Goal: Task Accomplishment & Management: Complete application form

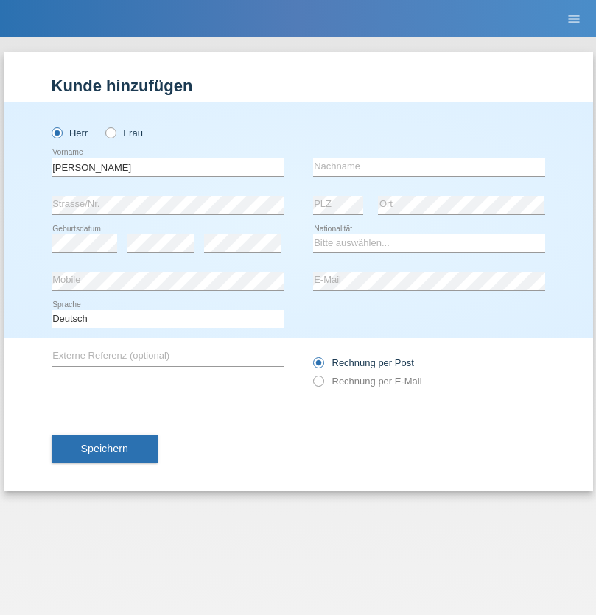
type input "[PERSON_NAME]"
click at [428, 166] on input "text" at bounding box center [429, 167] width 232 height 18
type input "[PERSON_NAME]"
select select "CH"
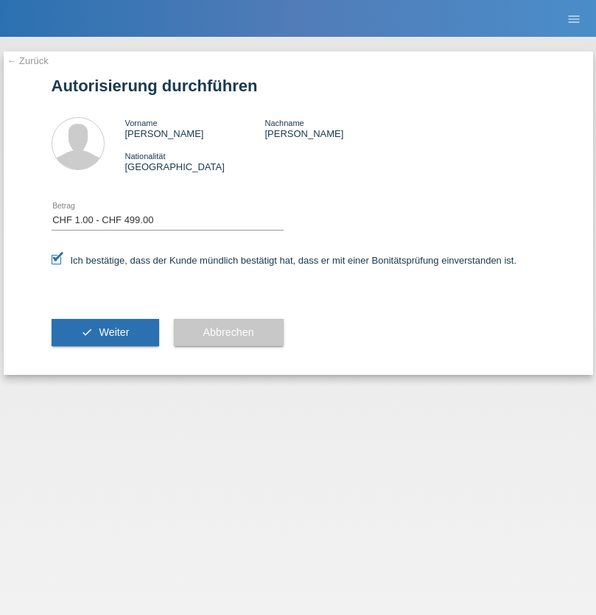
select select "1"
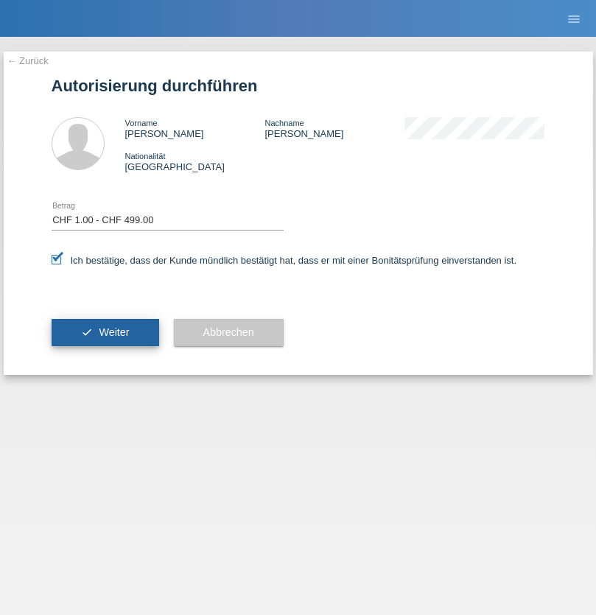
click at [105, 332] on span "Weiter" at bounding box center [114, 332] width 30 height 12
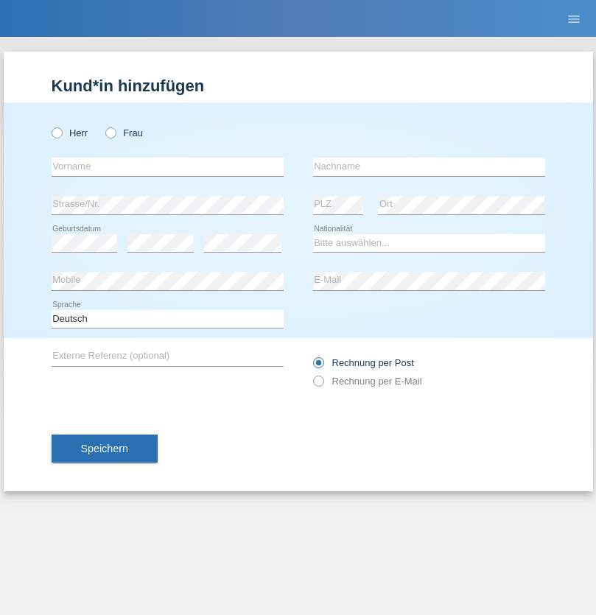
radio input "true"
click at [167, 166] on input "text" at bounding box center [168, 167] width 232 height 18
type input "Bastri"
click at [428, 166] on input "text" at bounding box center [429, 167] width 232 height 18
type input "Ajdari"
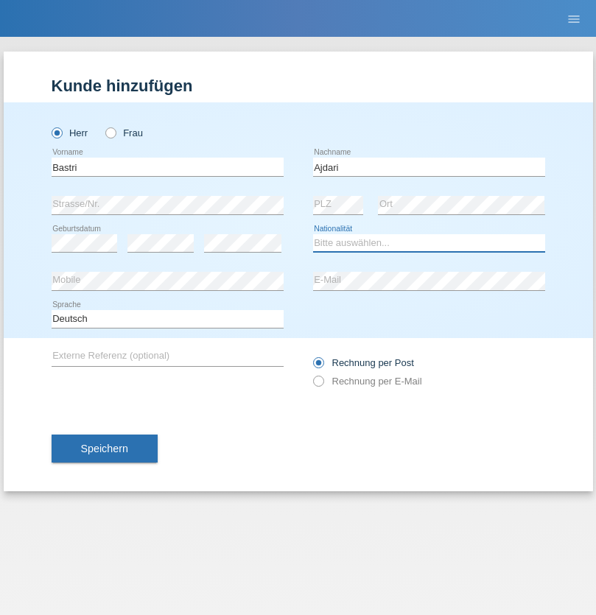
select select "MK"
select select "C"
select select "01"
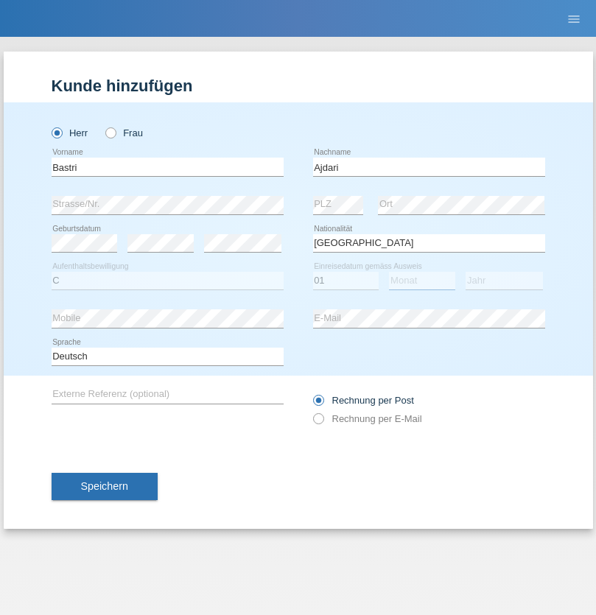
select select "02"
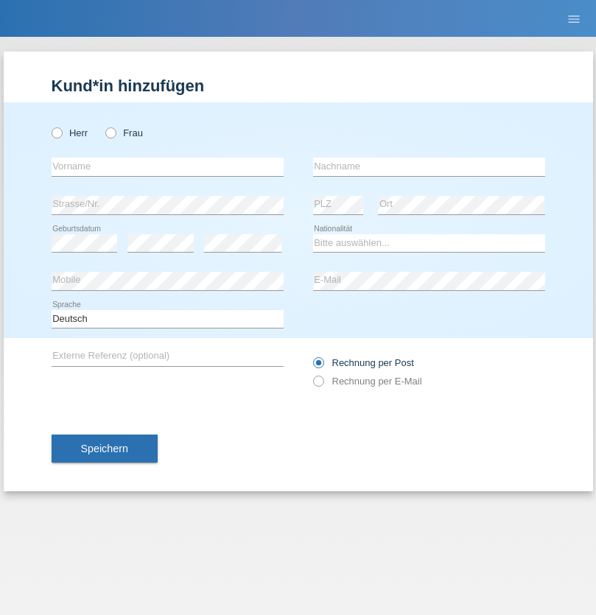
radio input "true"
click at [167, 166] on input "text" at bounding box center [168, 167] width 232 height 18
type input "Alessandro"
click at [428, 166] on input "text" at bounding box center [429, 167] width 232 height 18
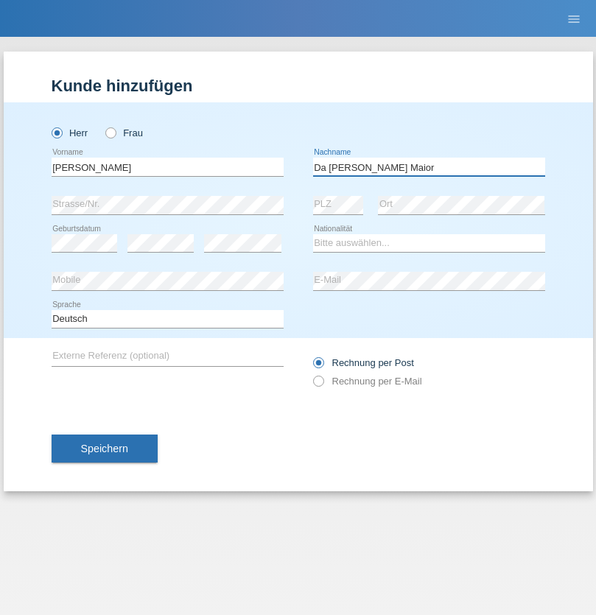
type input "Da Silva Pires Soto Maior"
select select "CH"
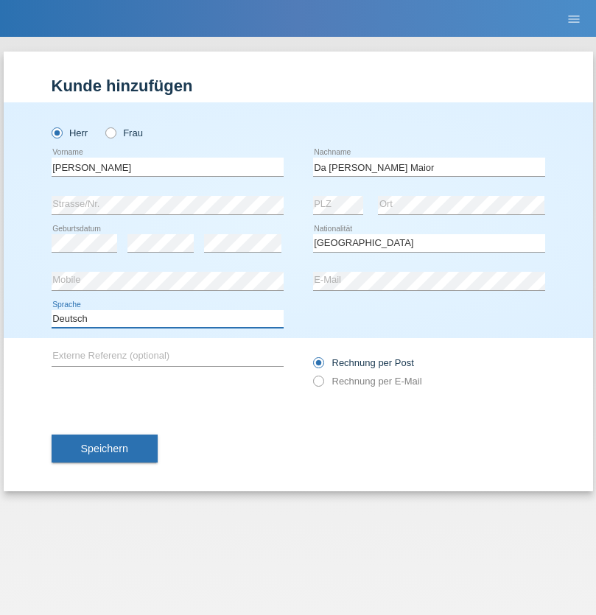
select select "en"
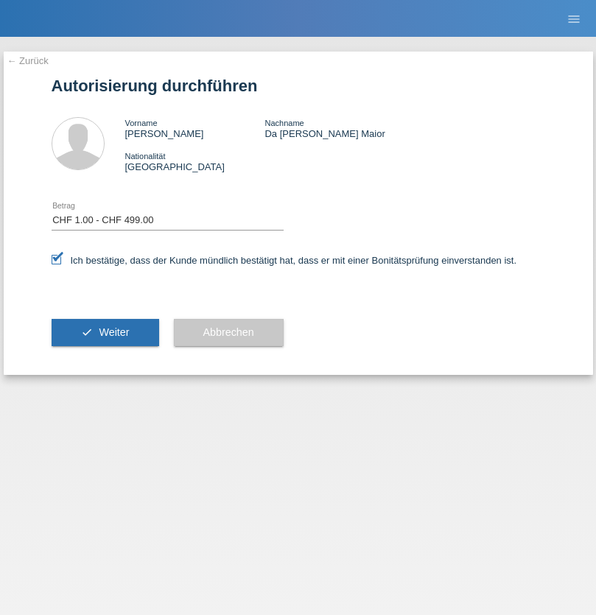
select select "1"
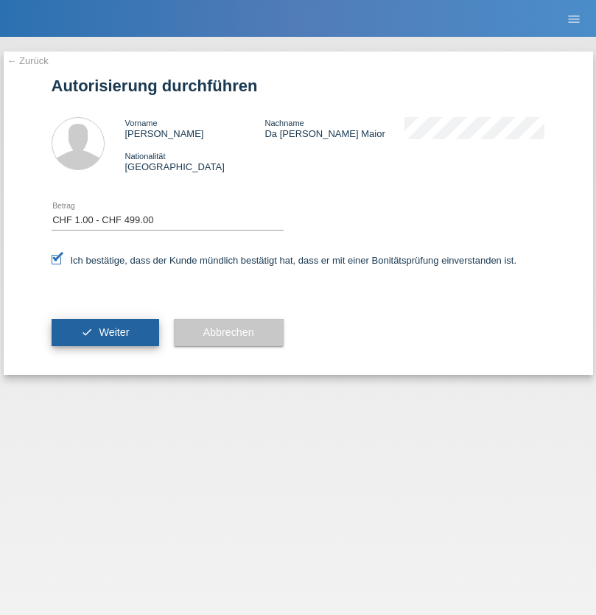
click at [105, 332] on span "Weiter" at bounding box center [114, 332] width 30 height 12
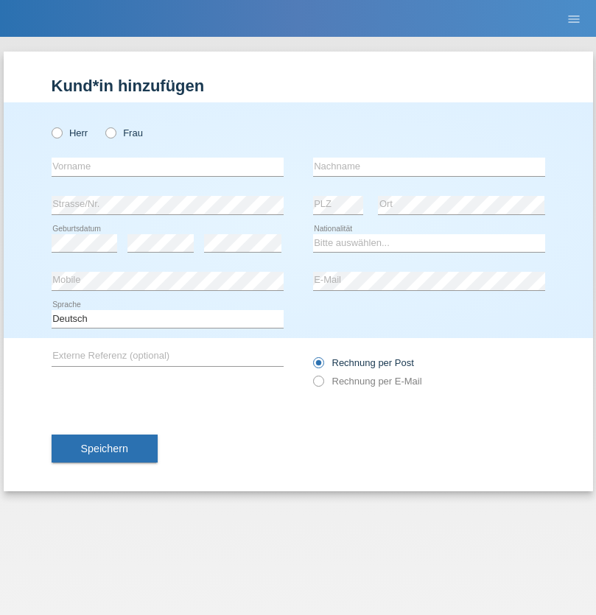
radio input "true"
click at [167, 166] on input "text" at bounding box center [168, 167] width 232 height 18
type input "Sebastian"
click at [428, 166] on input "text" at bounding box center [429, 167] width 232 height 18
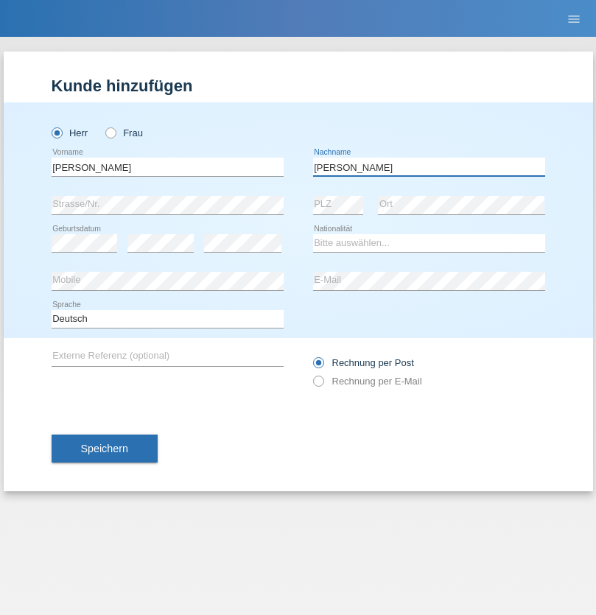
type input "Kuczynski"
select select "PL"
select select "C"
select select "16"
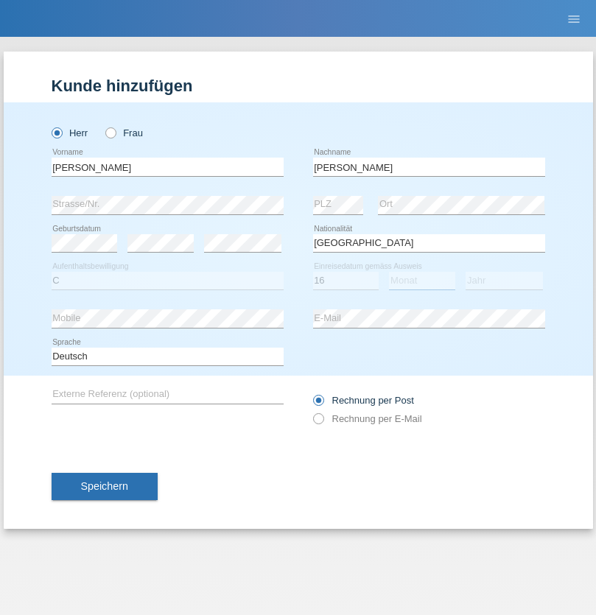
select select "04"
select select "2010"
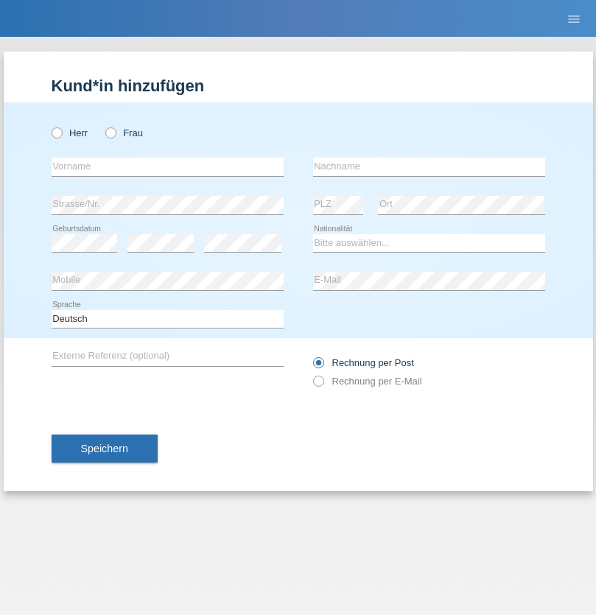
radio input "true"
click at [167, 166] on input "text" at bounding box center [168, 167] width 232 height 18
type input "Denise"
click at [428, 166] on input "text" at bounding box center [429, 167] width 232 height 18
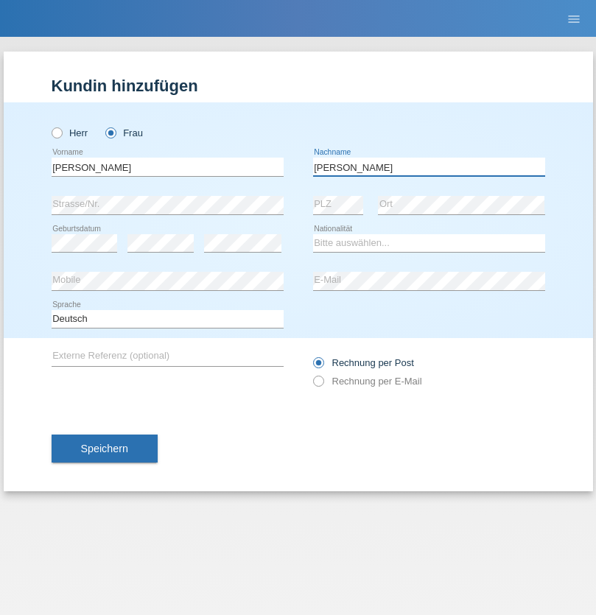
type input "Edward"
select select "CH"
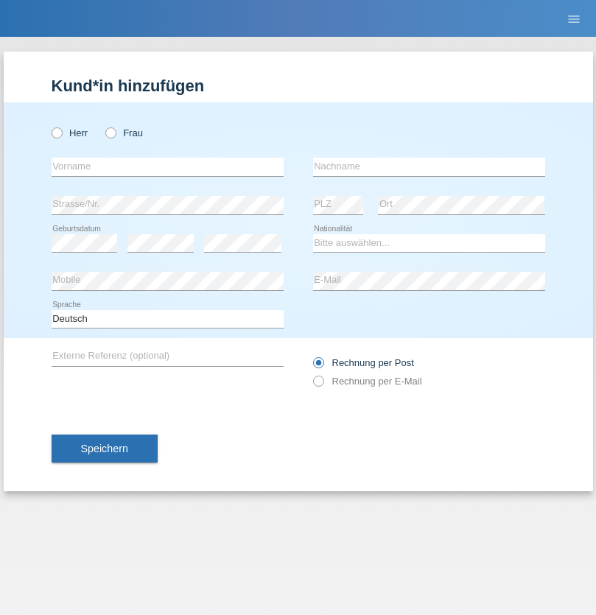
radio input "true"
click at [167, 166] on input "text" at bounding box center [168, 167] width 232 height 18
type input "Luca"
click at [428, 166] on input "text" at bounding box center [429, 167] width 232 height 18
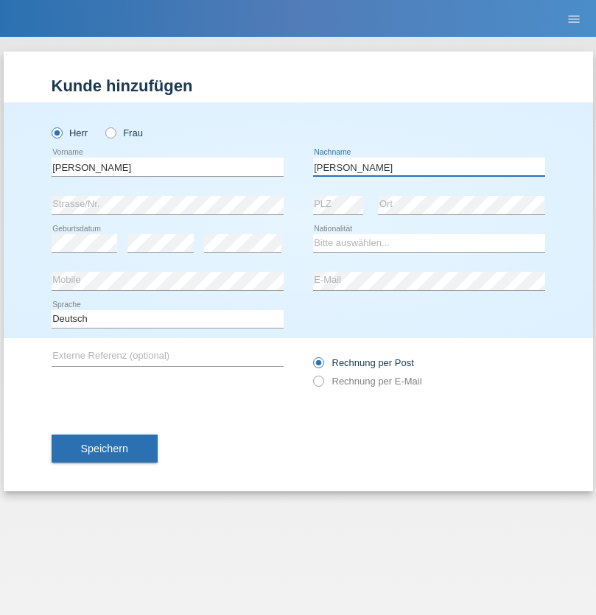
type input "Meier"
select select "CH"
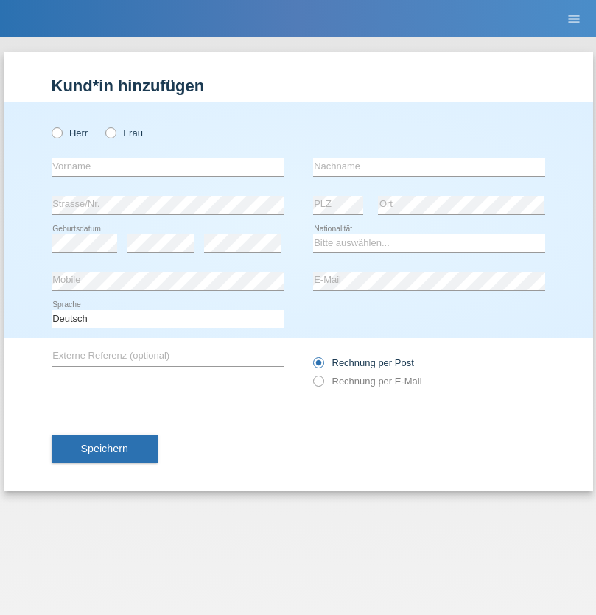
radio input "true"
click at [167, 166] on input "text" at bounding box center [168, 167] width 232 height 18
type input "Alban"
click at [428, 166] on input "text" at bounding box center [429, 167] width 232 height 18
type input "Selmonaj"
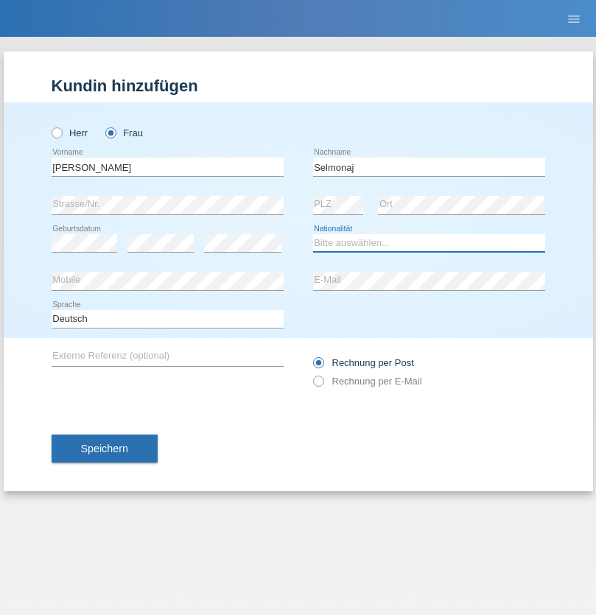
select select "CH"
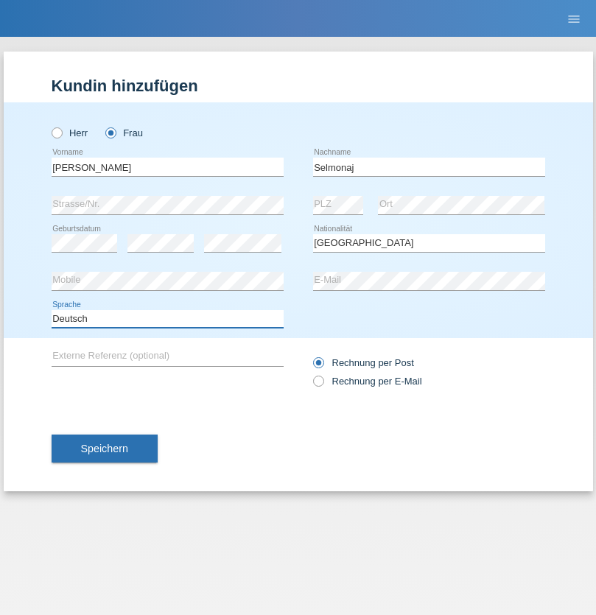
select select "en"
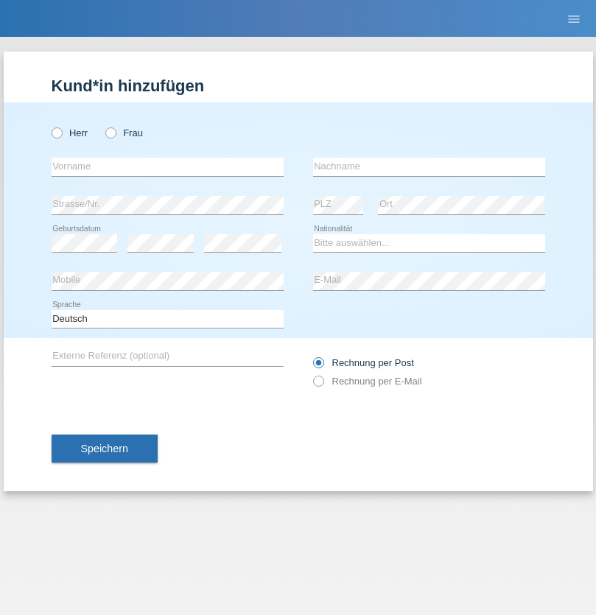
radio input "true"
click at [167, 166] on input "text" at bounding box center [168, 167] width 232 height 18
type input "[PERSON_NAME]"
click at [428, 166] on input "text" at bounding box center [429, 167] width 232 height 18
type input "Mehlhorn"
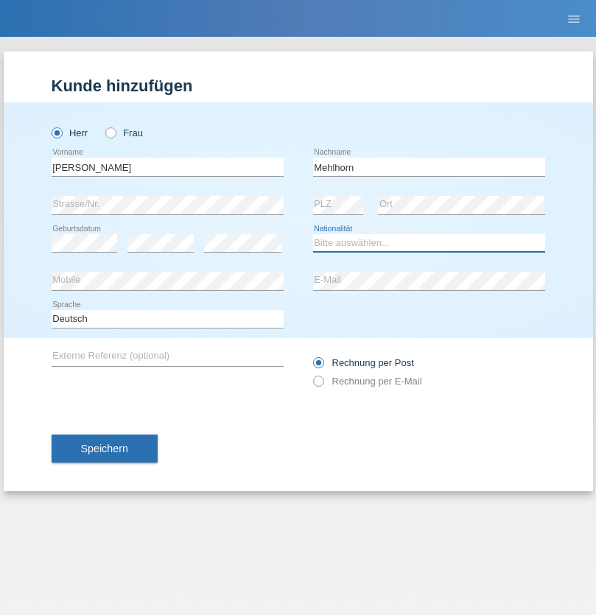
select select "CH"
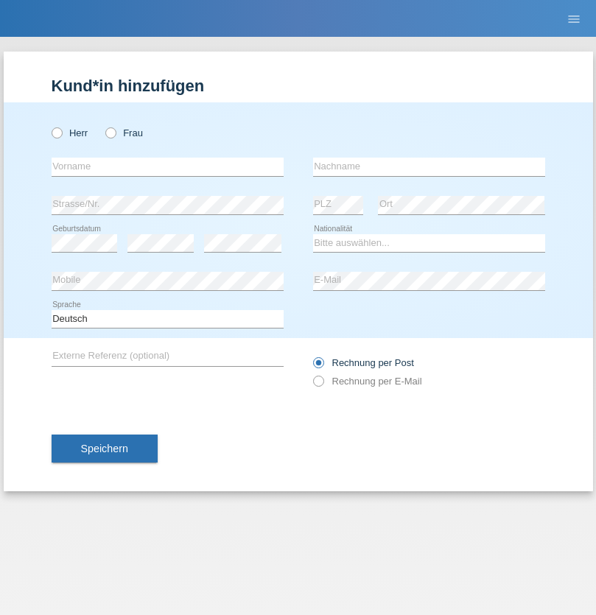
radio input "true"
click at [167, 166] on input "text" at bounding box center [168, 167] width 232 height 18
type input "Cristina"
click at [428, 166] on input "text" at bounding box center [429, 167] width 232 height 18
type input "Papuc"
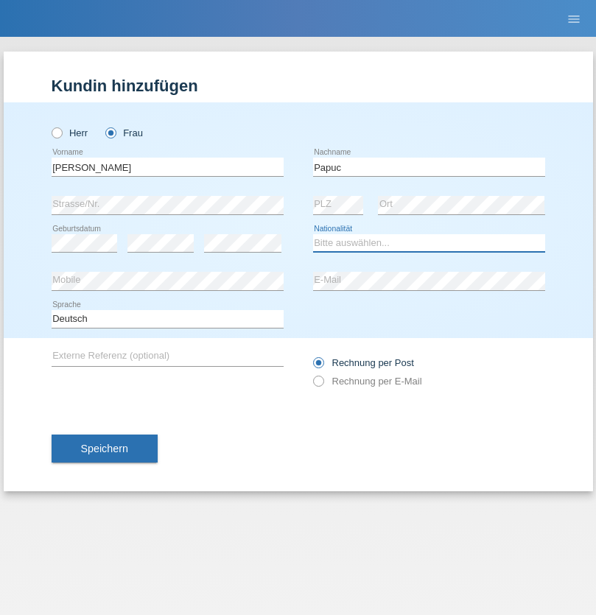
select select "RO"
select select "C"
select select "30"
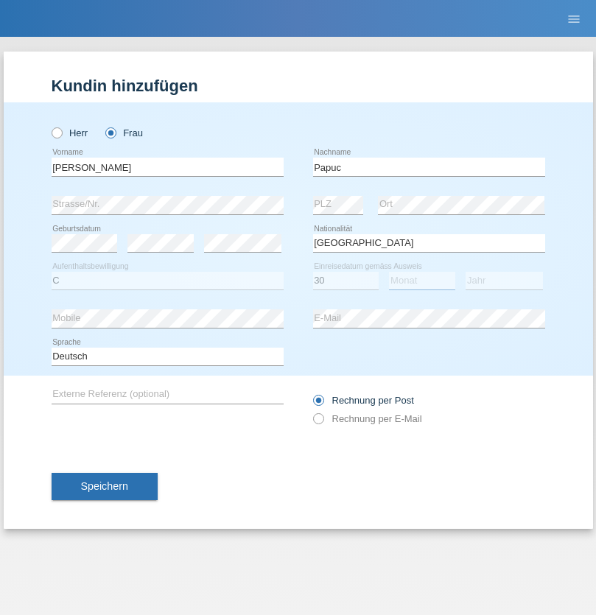
select select "07"
select select "2019"
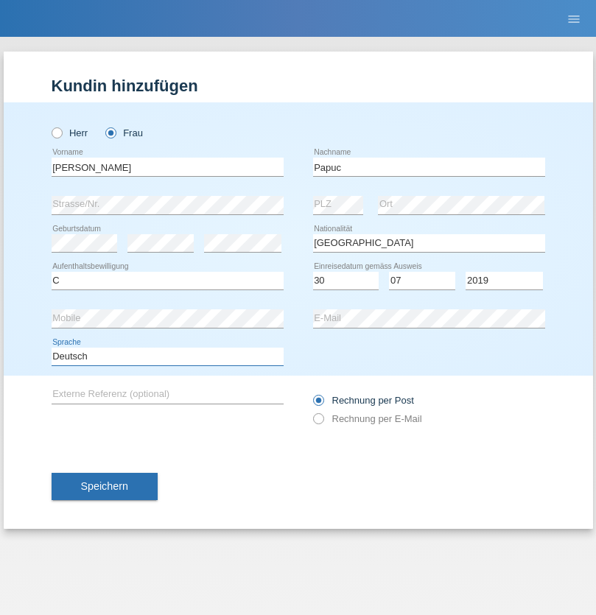
select select "en"
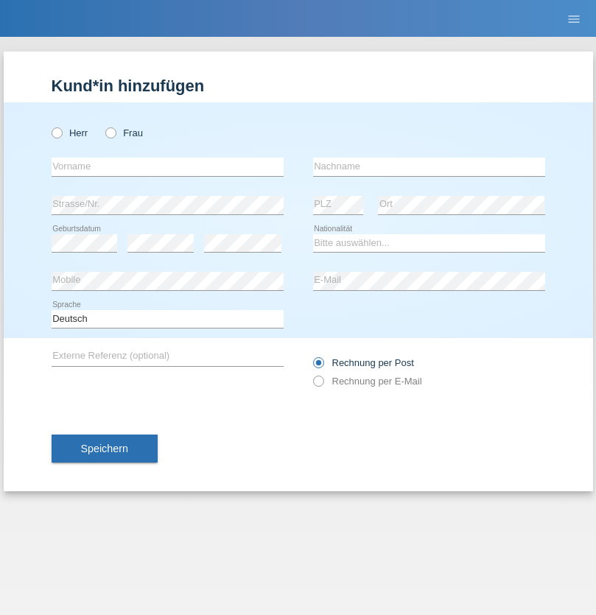
radio input "true"
click at [167, 166] on input "text" at bounding box center [168, 167] width 232 height 18
type input "Dikbaş"
click at [428, 166] on input "text" at bounding box center [429, 167] width 232 height 18
type input "Nuray"
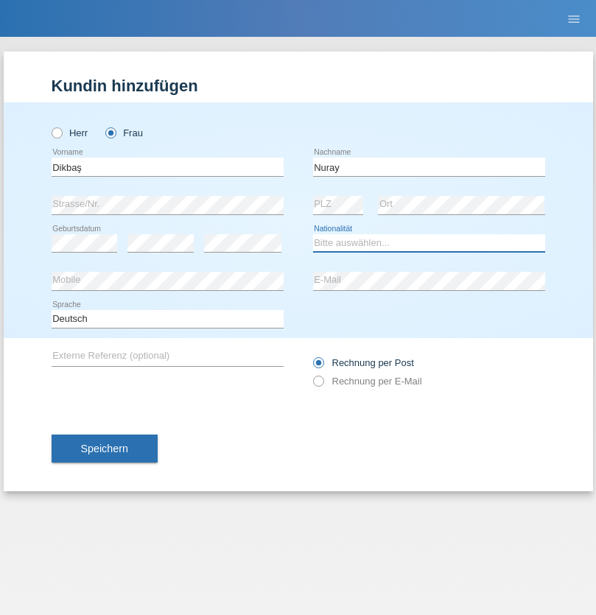
select select "TR"
select select "C"
select select "09"
select select "11"
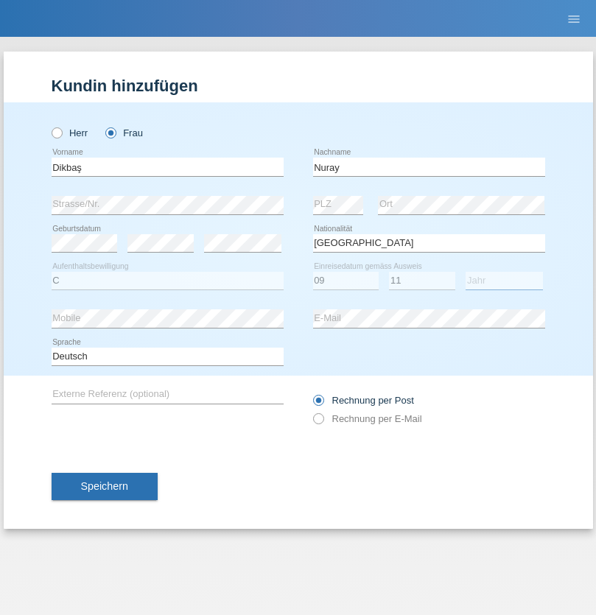
select select "1994"
